Goal: Task Accomplishment & Management: Complete application form

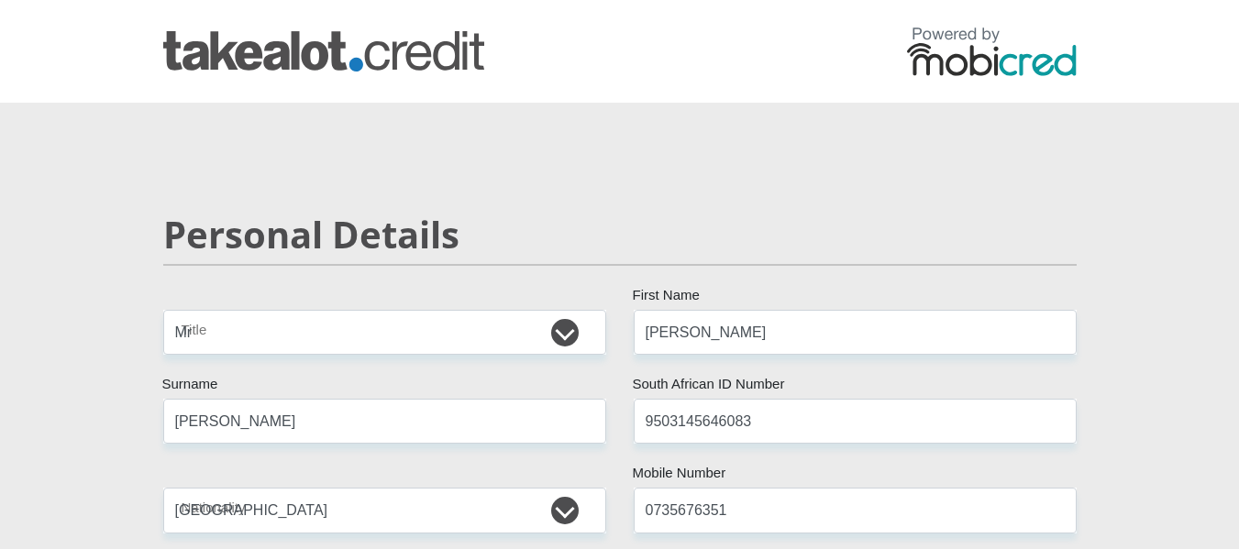
select select "Mr"
select select "ZAF"
select select "tso"
select select "ZAF"
select select "2"
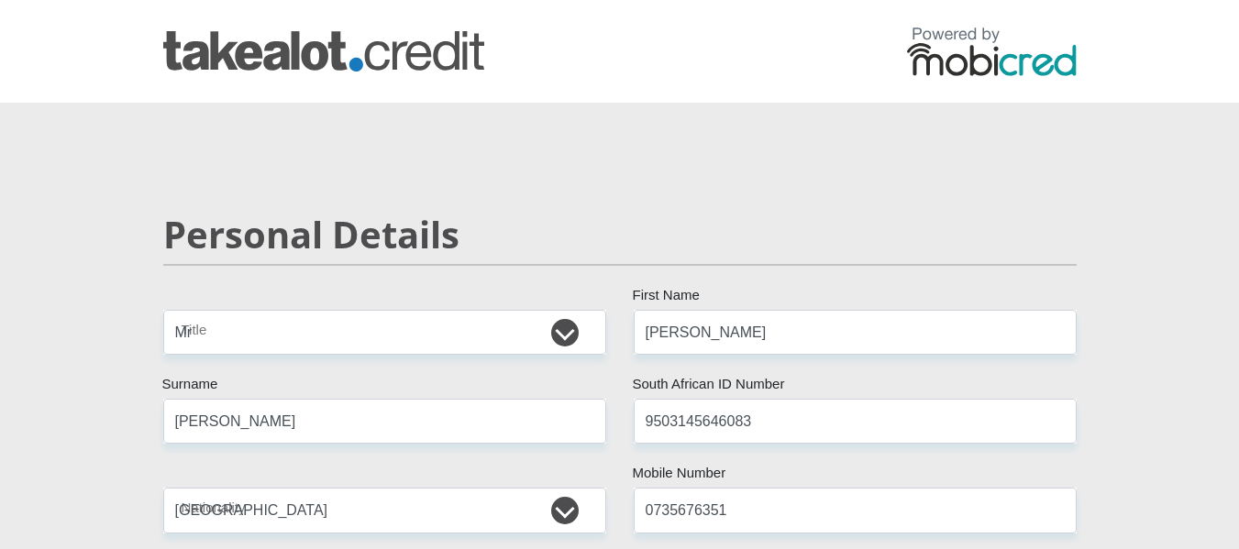
select select "Gauteng"
select select "5"
select select "parents"
select select "1"
select select "14"
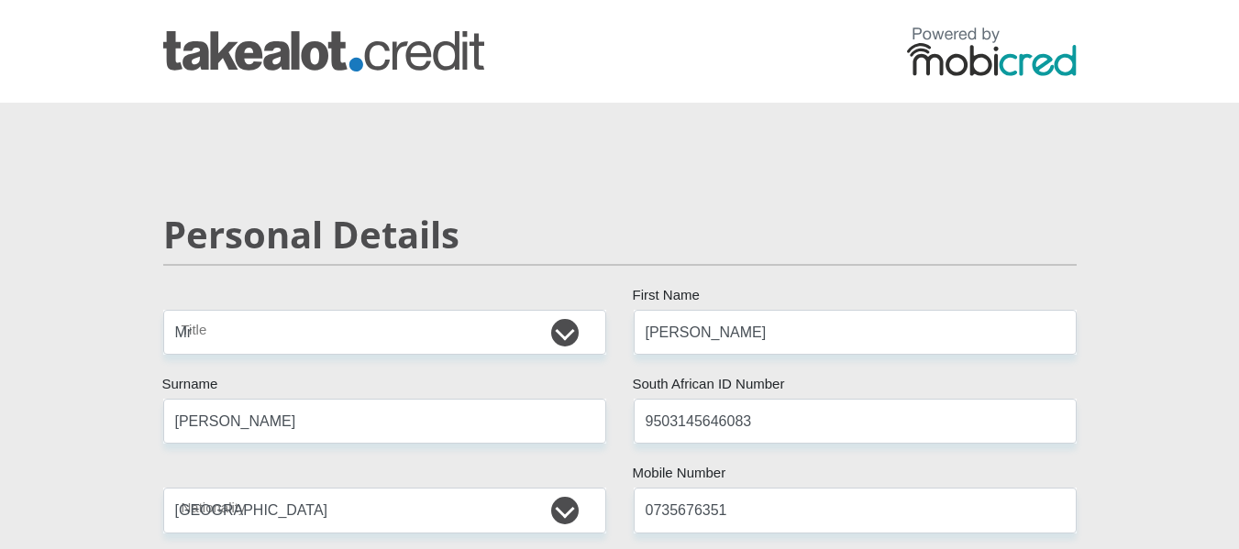
select select "Service Industry"
